Goal: Task Accomplishment & Management: Manage account settings

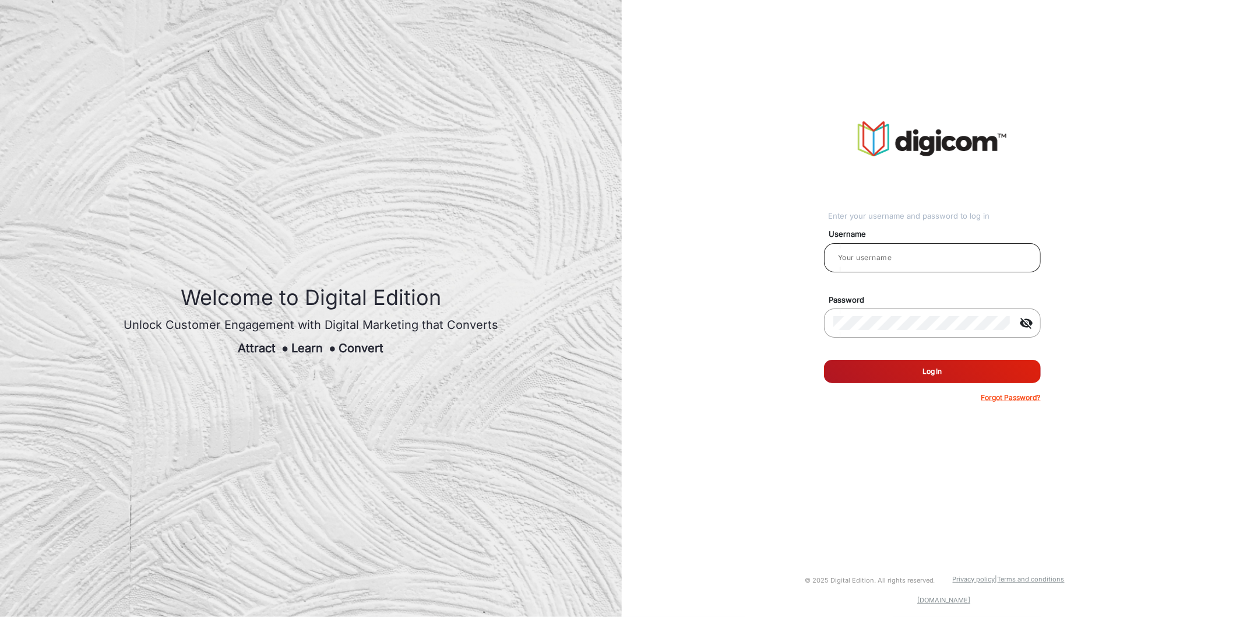
click at [929, 258] on input "email" at bounding box center [933, 258] width 198 height 14
click at [896, 254] on input "email" at bounding box center [933, 258] width 198 height 14
type input "[PERSON_NAME] s"
click at [902, 258] on input "[PERSON_NAME] s" at bounding box center [933, 258] width 198 height 14
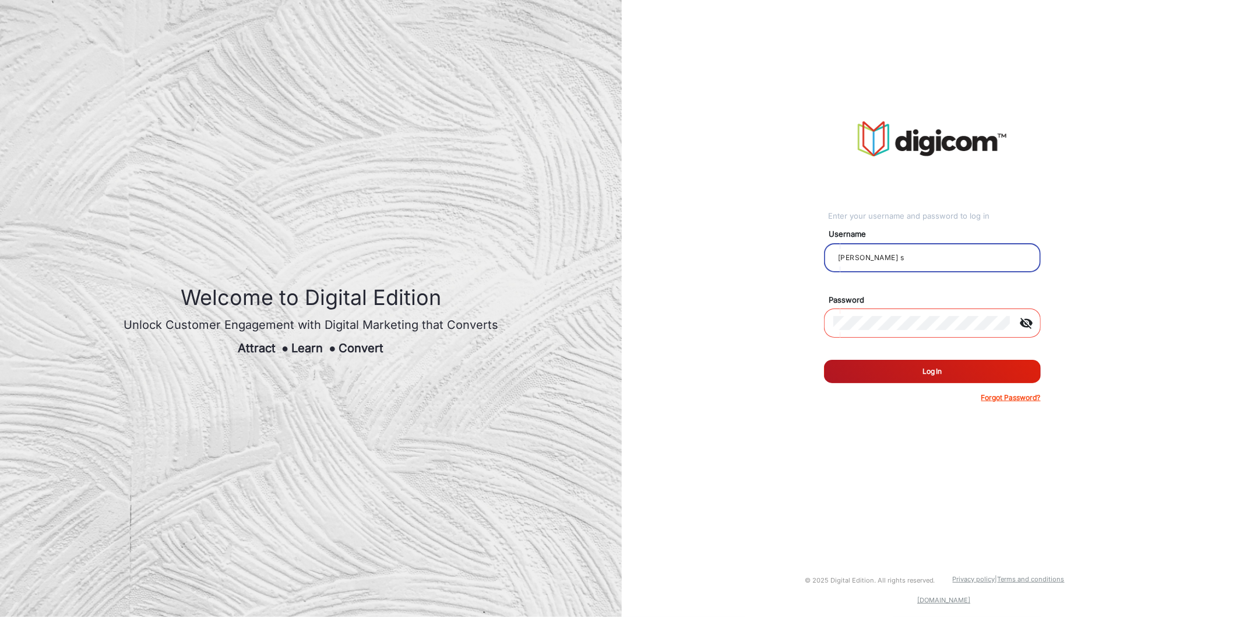
click at [902, 258] on input "[PERSON_NAME] s" at bounding box center [933, 258] width 198 height 14
type input "jana_user"
click at [901, 263] on input "jana_user" at bounding box center [933, 258] width 198 height 14
type input "[PERSON_NAME]"
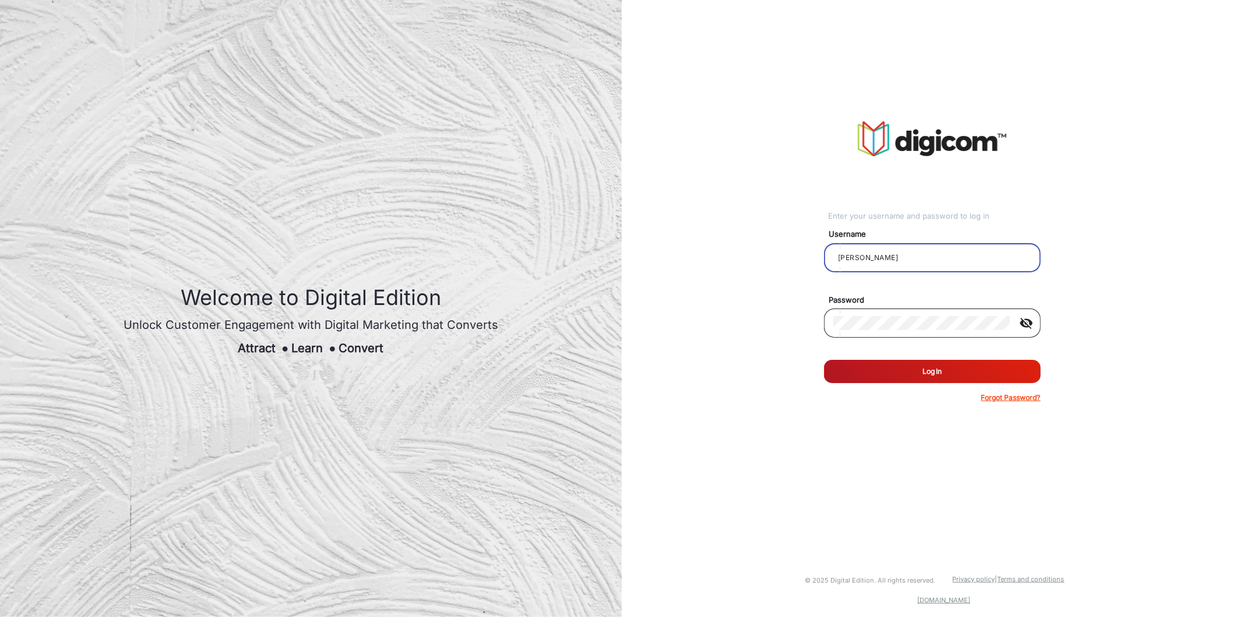
click at [901, 330] on div at bounding box center [922, 323] width 177 height 33
click at [825, 322] on div "visibility_off" at bounding box center [932, 322] width 217 height 29
click at [824, 360] on button "Log In" at bounding box center [932, 371] width 217 height 23
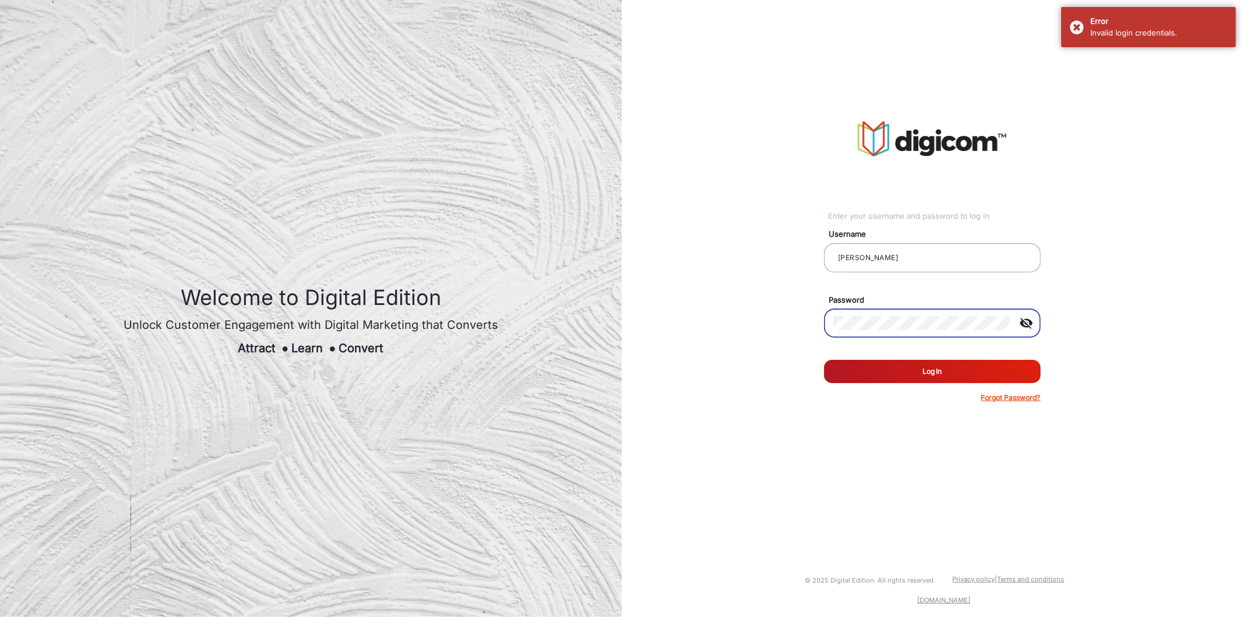
click at [824, 360] on button "Log In" at bounding box center [932, 371] width 217 height 23
click at [1036, 15] on div "Enter your username and password to log in Username [PERSON_NAME] Password visi…" at bounding box center [933, 262] width 640 height 524
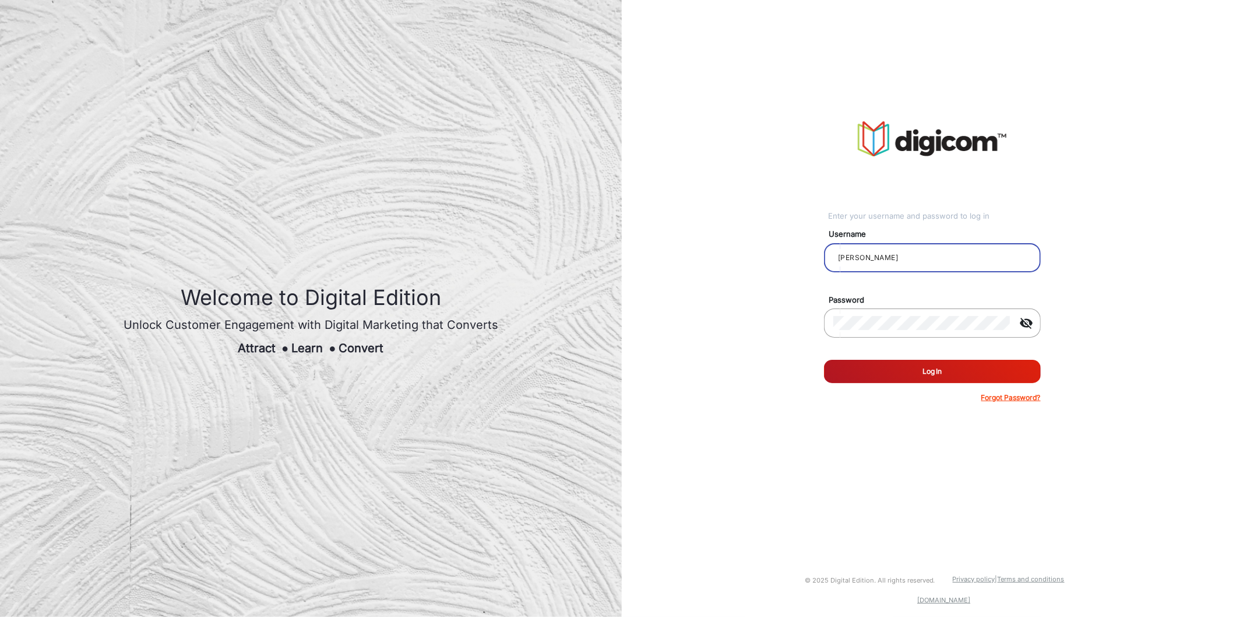
click at [887, 263] on input "[PERSON_NAME]" at bounding box center [933, 258] width 198 height 14
type input "s"
